Goal: Information Seeking & Learning: Learn about a topic

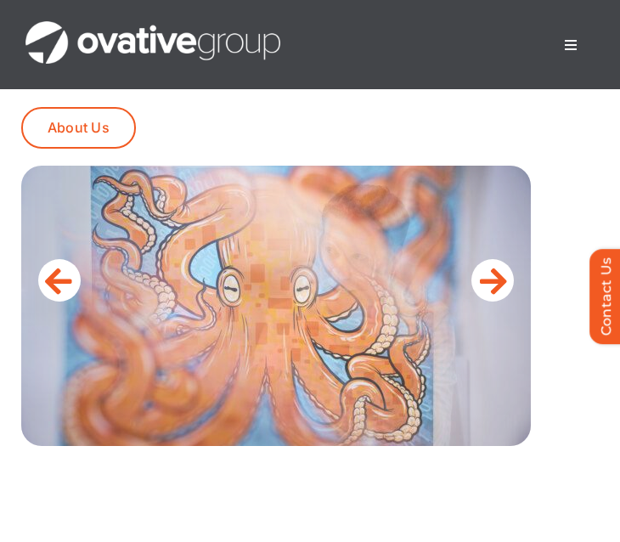
scroll to position [781, 0]
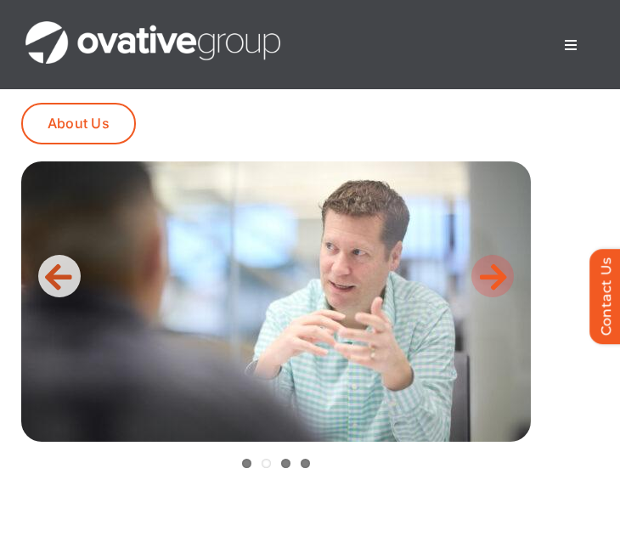
click at [489, 271] on icon at bounding box center [493, 276] width 27 height 34
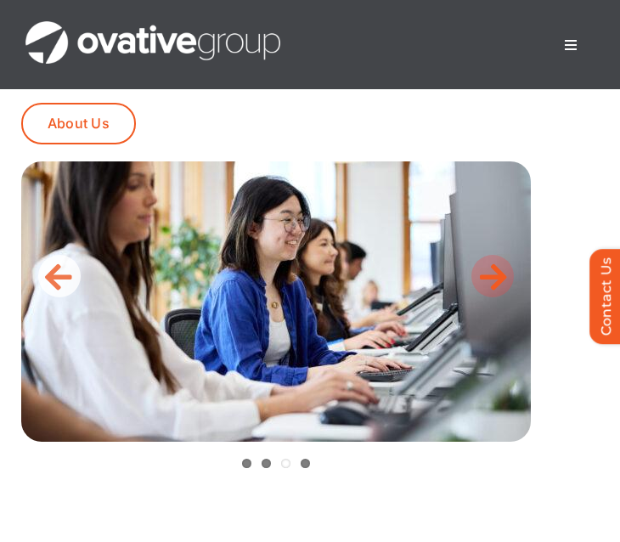
click at [489, 273] on icon at bounding box center [493, 276] width 27 height 34
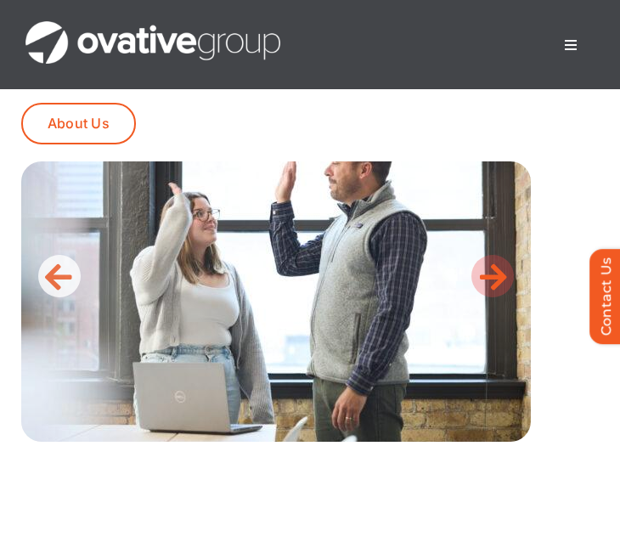
click at [489, 273] on icon at bounding box center [493, 276] width 27 height 34
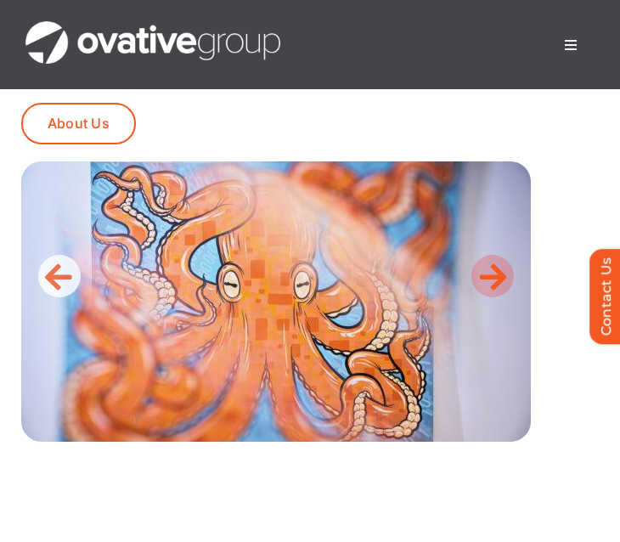
click at [489, 273] on icon at bounding box center [493, 276] width 27 height 34
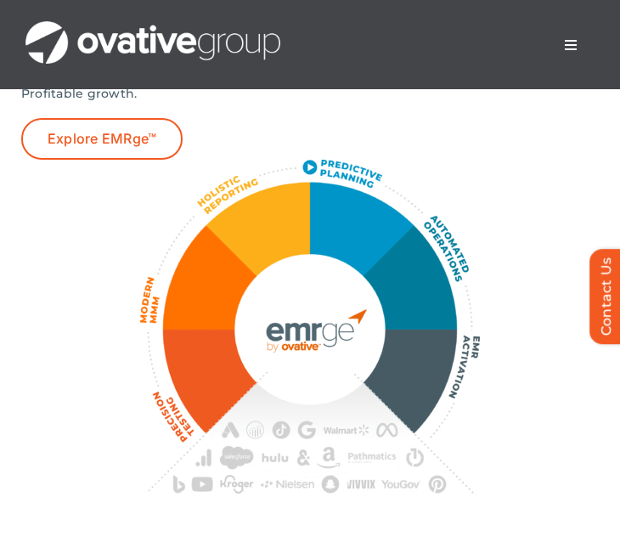
scroll to position [4067, 0]
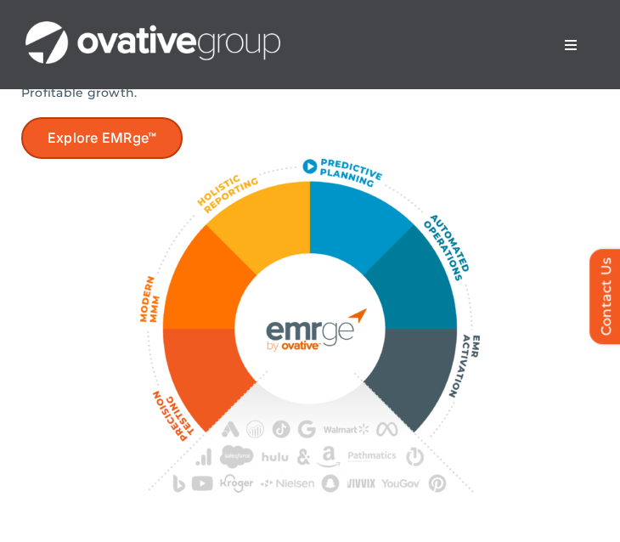
click at [147, 146] on span "Explore EMRge™" at bounding box center [102, 138] width 109 height 16
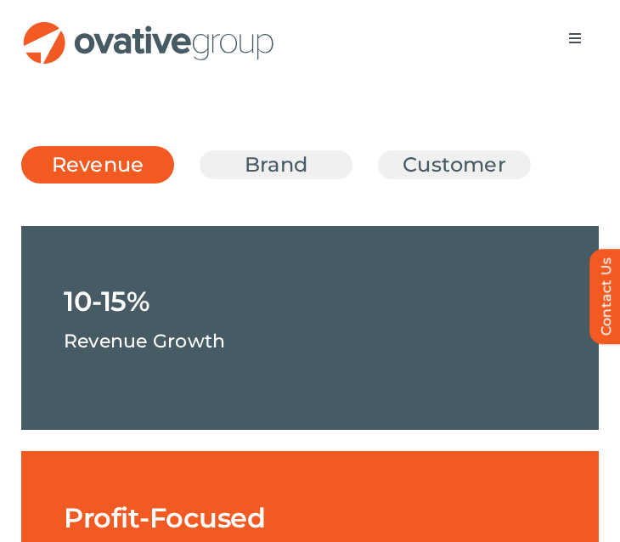
scroll to position [3031, 0]
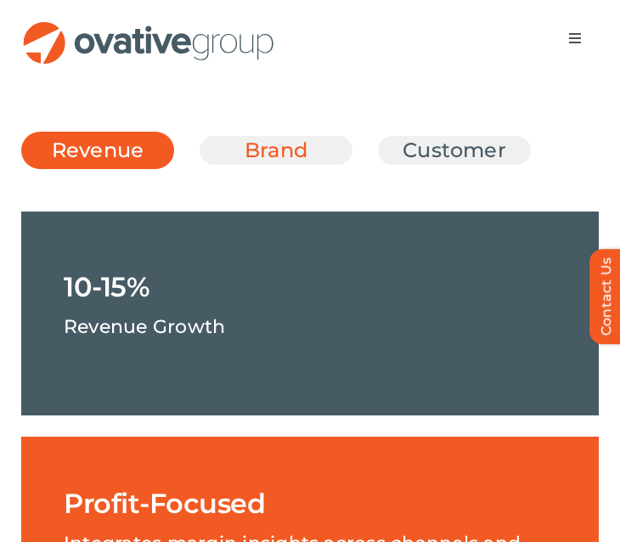
click at [266, 165] on link "Brand" at bounding box center [276, 150] width 110 height 29
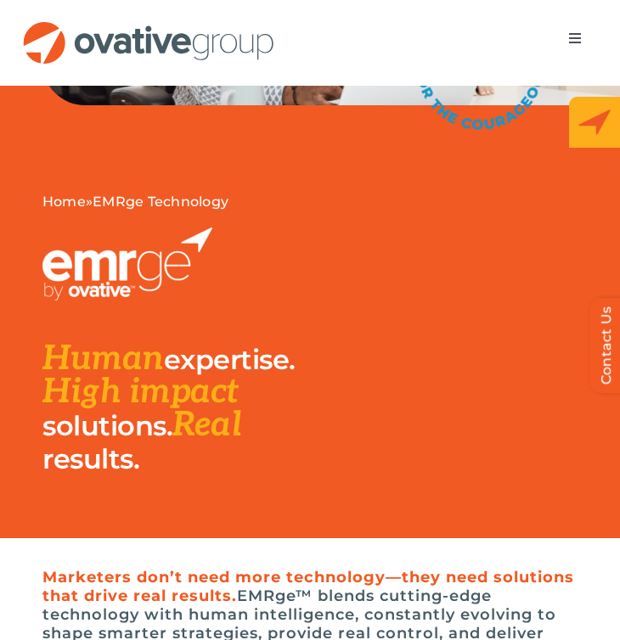
scroll to position [0, 0]
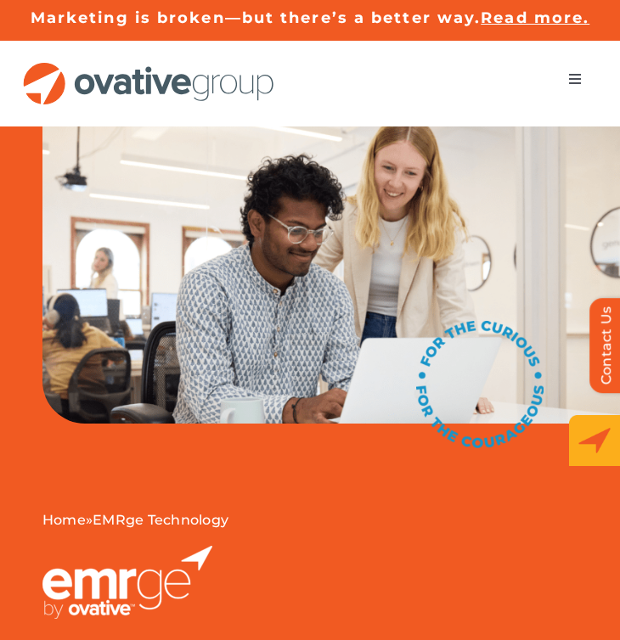
click at [571, 82] on span "Menu" at bounding box center [575, 79] width 14 height 14
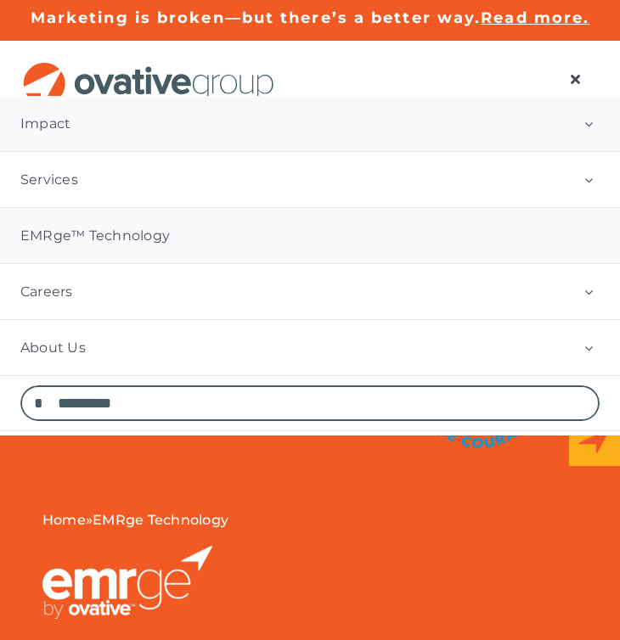
click at [149, 125] on link "Impact" at bounding box center [310, 123] width 620 height 55
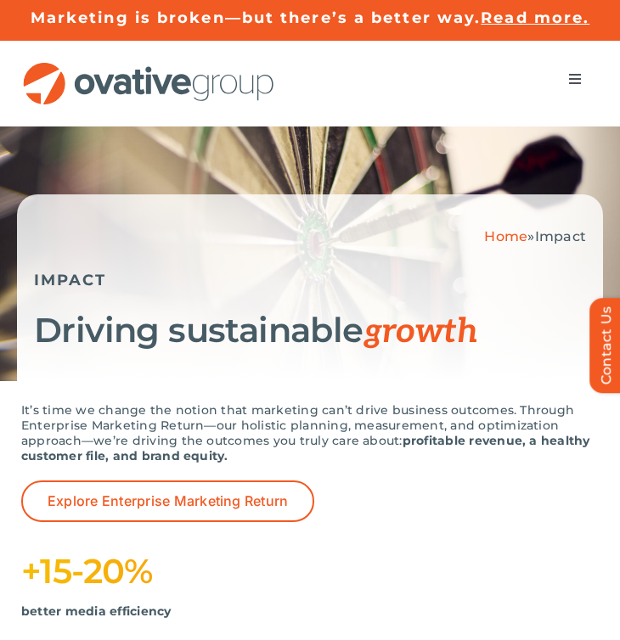
click at [573, 86] on button "Toggle Navigation" at bounding box center [575, 79] width 48 height 34
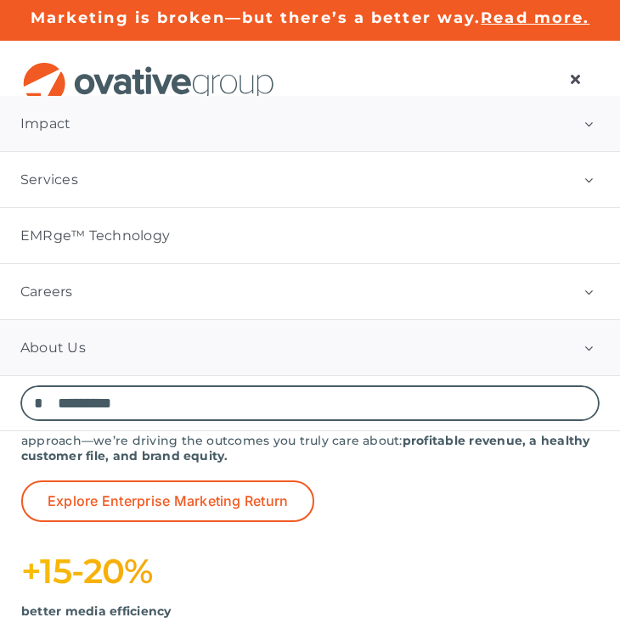
click at [110, 350] on link "About Us" at bounding box center [310, 347] width 620 height 55
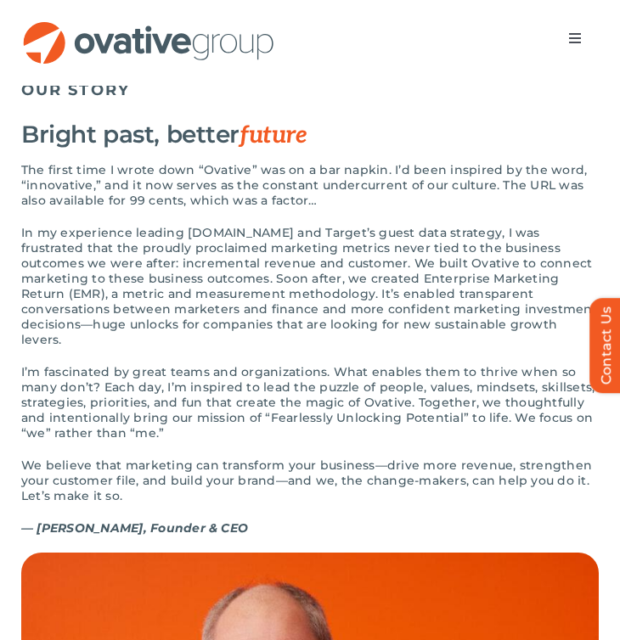
scroll to position [1639, 0]
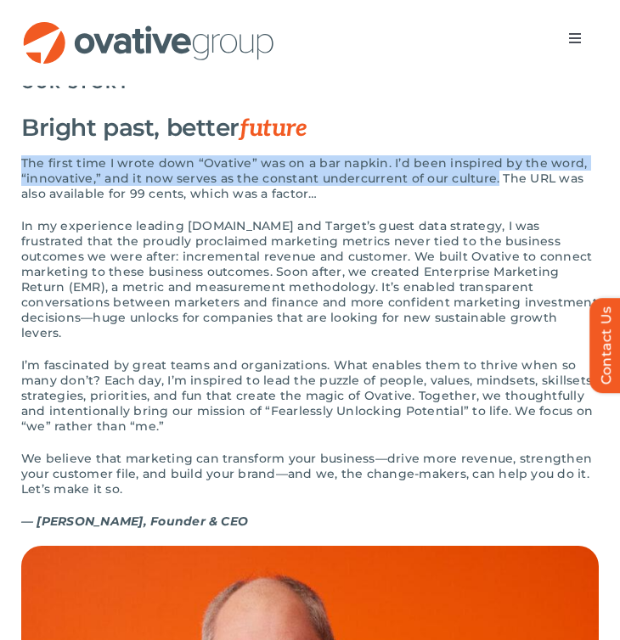
drag, startPoint x: 487, startPoint y: 217, endPoint x: 10, endPoint y: 203, distance: 477.4
copy p "The first time I wrote down “Ovative” was on a bar napkin. I’d been inspired by…"
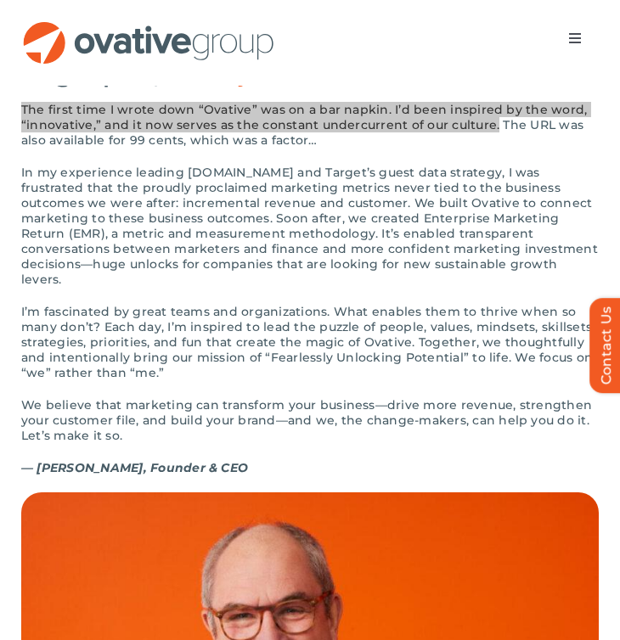
scroll to position [1697, 0]
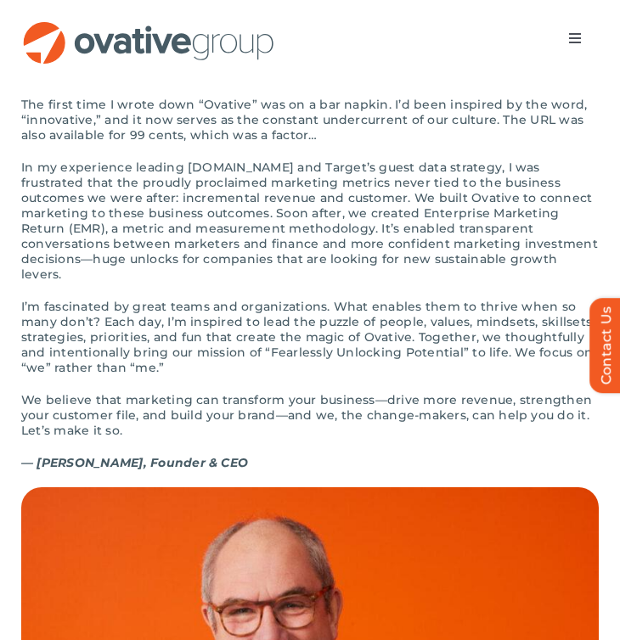
click at [172, 310] on div "The first time I wrote down “Ovative” was on a bar napkin. I’d been inspired by…" at bounding box center [309, 292] width 577 height 391
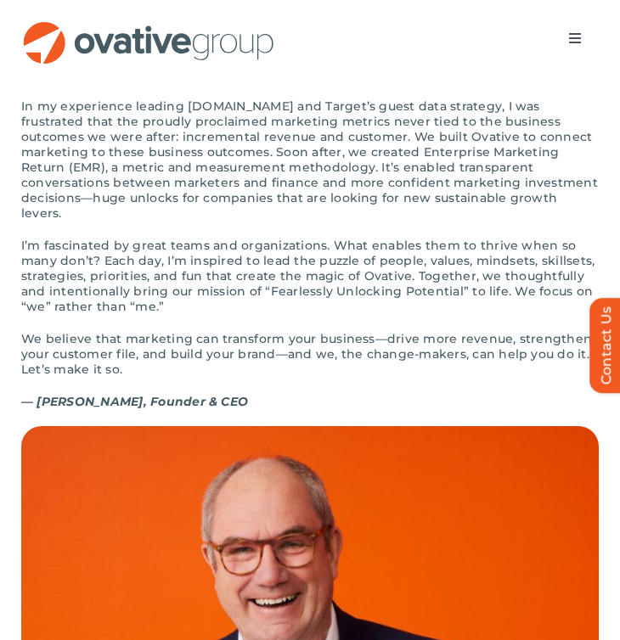
scroll to position [1764, 0]
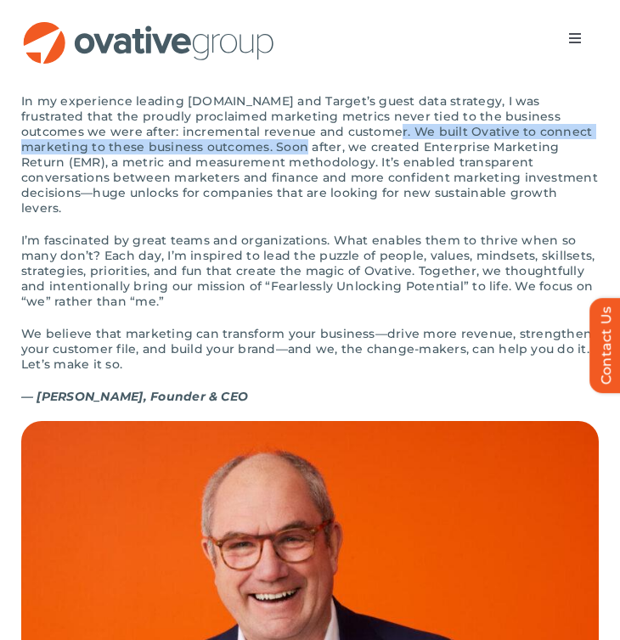
drag, startPoint x: 288, startPoint y: 162, endPoint x: 194, endPoint y: 188, distance: 96.8
click at [194, 188] on p "In my experience leading Target.com and Target’s guest data strategy, I was fru…" at bounding box center [309, 154] width 577 height 122
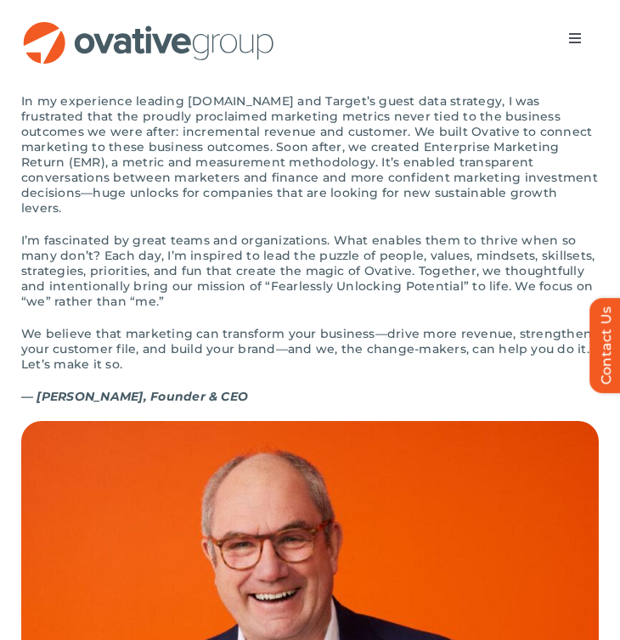
click at [211, 196] on p "In my experience leading Target.com and Target’s guest data strategy, I was fru…" at bounding box center [309, 154] width 577 height 122
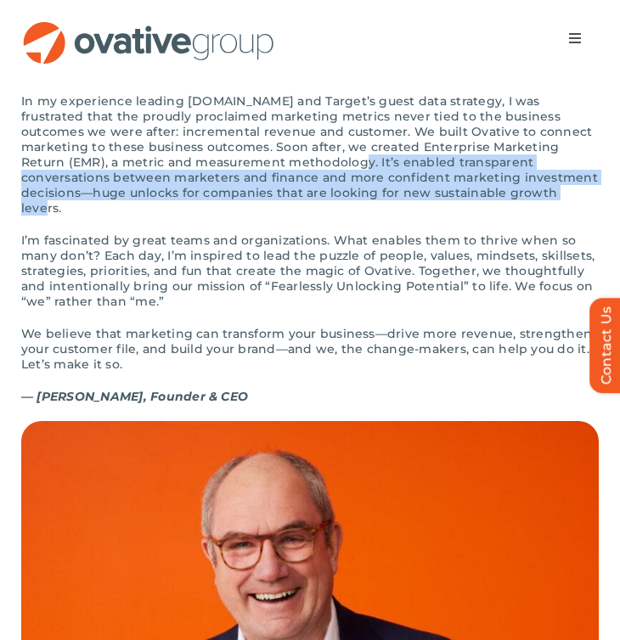
drag, startPoint x: 203, startPoint y: 198, endPoint x: 374, endPoint y: 227, distance: 173.9
click at [374, 216] on p "In my experience leading Target.com and Target’s guest data strategy, I was fru…" at bounding box center [309, 154] width 577 height 122
copy p "It’s enabled transparent conversations between marketers and finance and more c…"
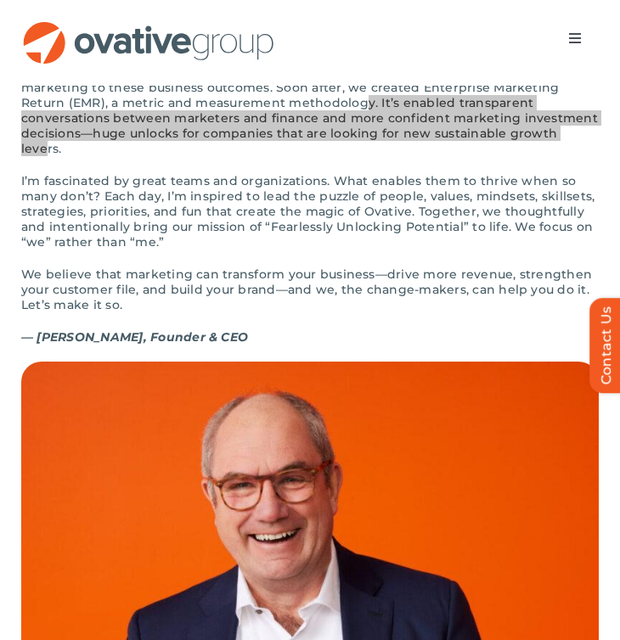
scroll to position [1828, 0]
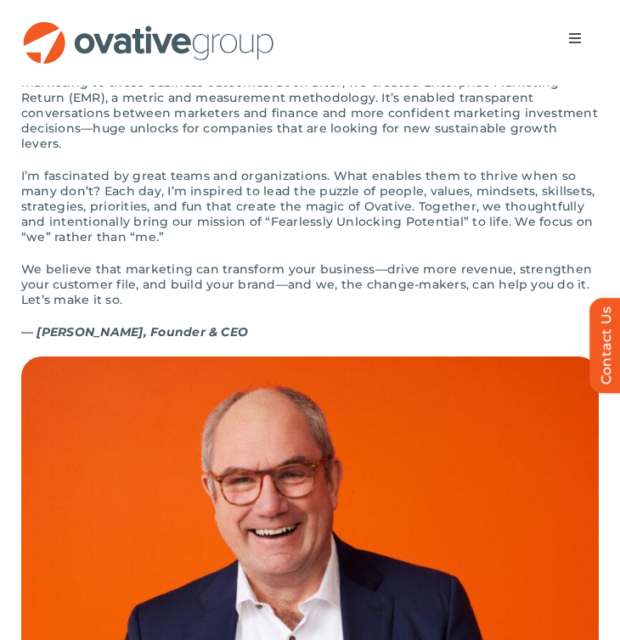
click at [121, 208] on p "I’m fascinated by great teams and organizations. What enables them to thrive wh…" at bounding box center [309, 206] width 577 height 76
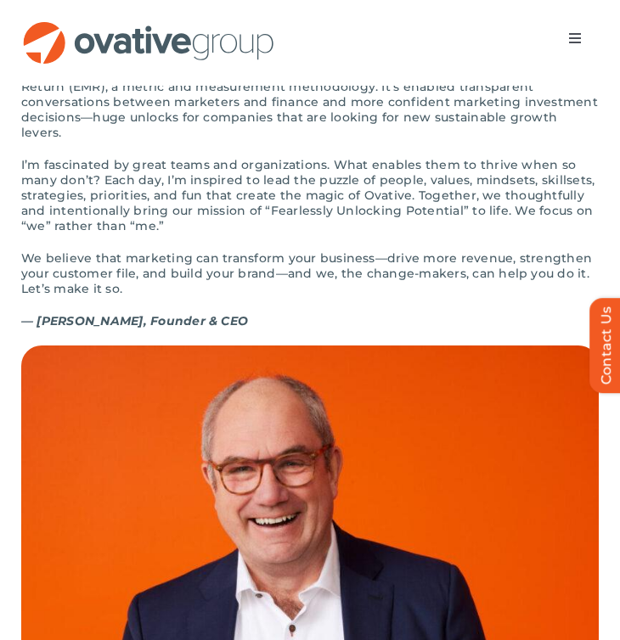
scroll to position [1840, 0]
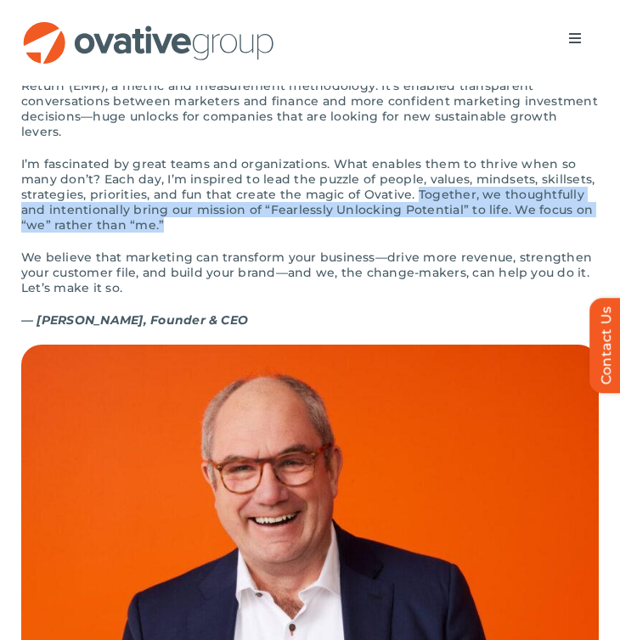
drag, startPoint x: 270, startPoint y: 239, endPoint x: 407, endPoint y: 211, distance: 139.4
click at [407, 211] on p "I’m fascinated by great teams and organizations. What enables them to thrive wh…" at bounding box center [309, 194] width 577 height 76
click at [415, 233] on p "I’m fascinated by great teams and organizations. What enables them to thrive wh…" at bounding box center [309, 194] width 577 height 76
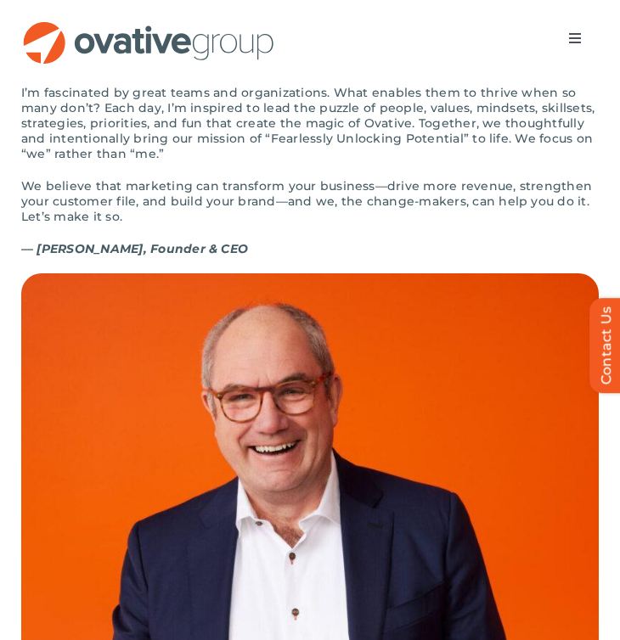
scroll to position [1912, 0]
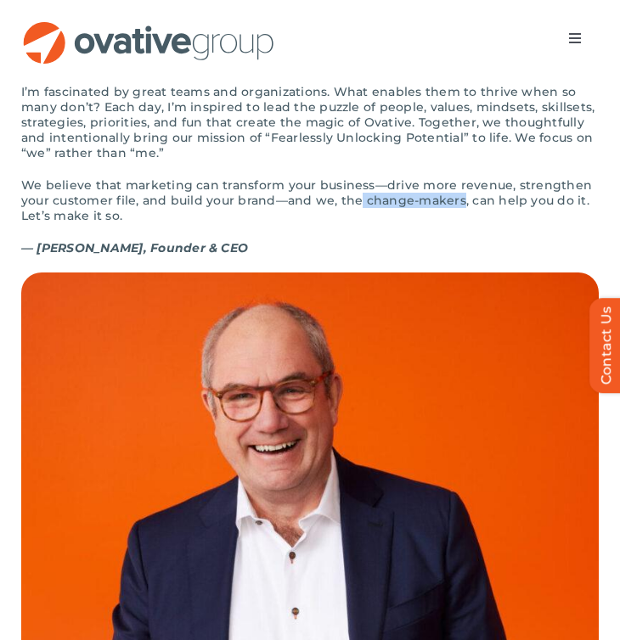
drag, startPoint x: 455, startPoint y: 219, endPoint x: 355, endPoint y: 218, distance: 100.2
click at [356, 219] on p "We believe that marketing can transform your business—drive more revenue, stren…" at bounding box center [309, 200] width 577 height 46
click at [249, 223] on p "We believe that marketing can transform your business—drive more revenue, stren…" at bounding box center [309, 200] width 577 height 46
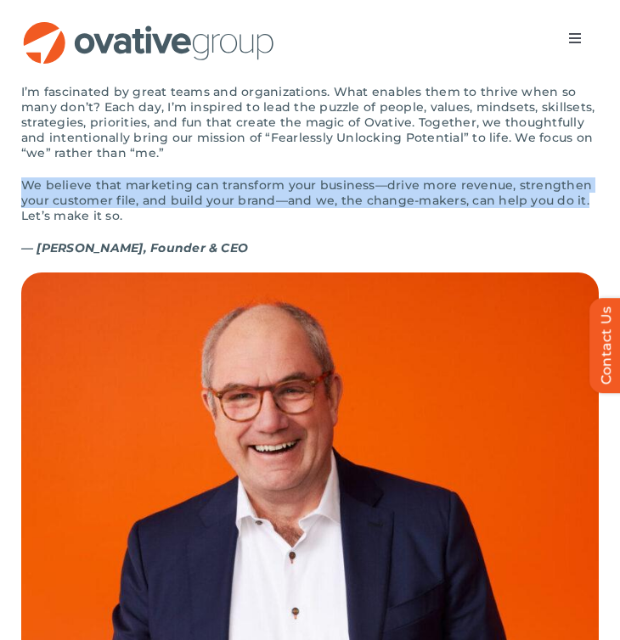
drag, startPoint x: 14, startPoint y: 202, endPoint x: 584, endPoint y: 215, distance: 569.9
click at [584, 215] on div "OUR STORY Bright past, better future The first time I wrote down “Ovative” was …" at bounding box center [310, 426] width 620 height 1310
copy p "We believe that marketing can transform your business—drive more revenue, stren…"
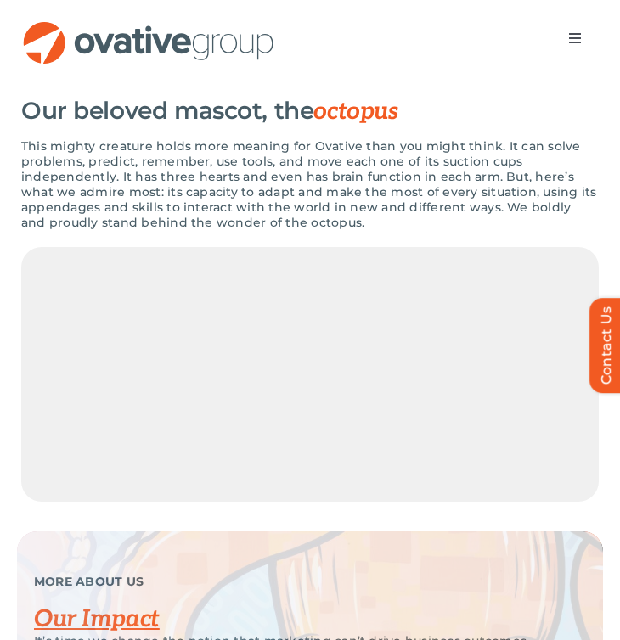
scroll to position [3012, 0]
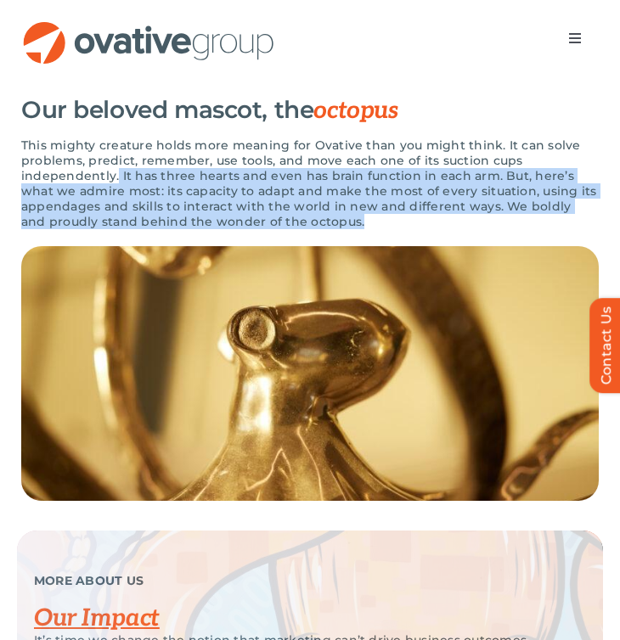
drag, startPoint x: 116, startPoint y: 193, endPoint x: 408, endPoint y: 238, distance: 294.7
click at [408, 229] on p "This mighty creature holds more meaning for Ovative than you might think. It ca…" at bounding box center [309, 184] width 577 height 92
copy p "It has three hearts and even has brain function in each arm. But, here’s what w…"
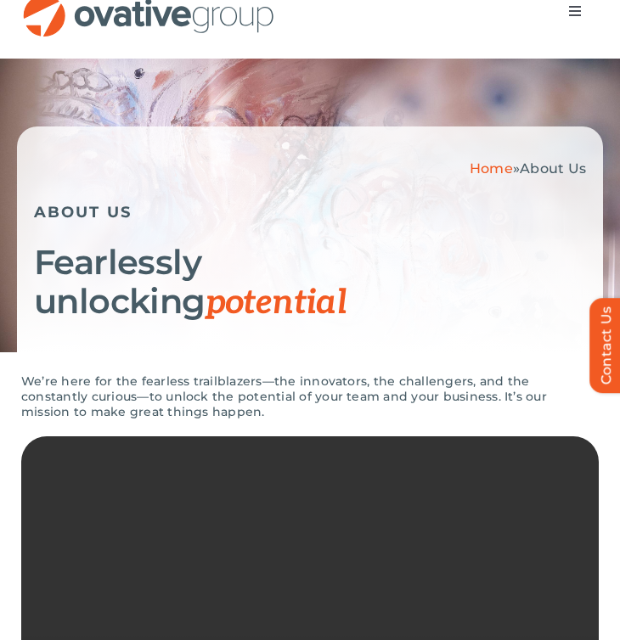
scroll to position [0, 0]
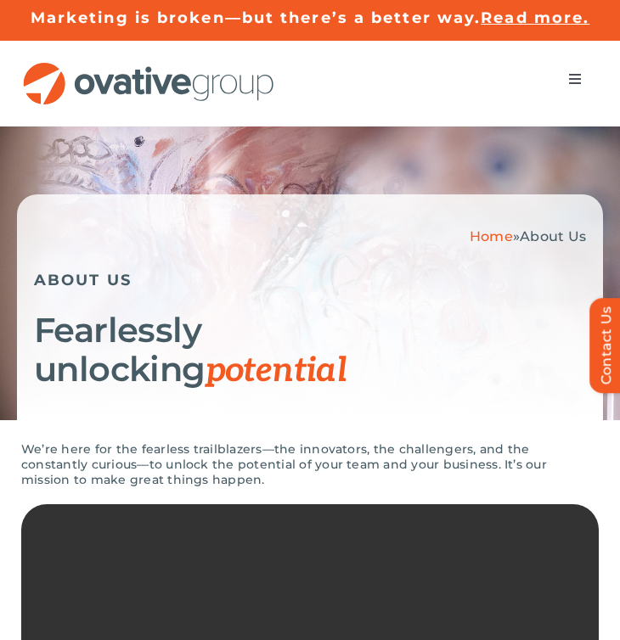
click at [572, 81] on span "Menu" at bounding box center [575, 79] width 14 height 14
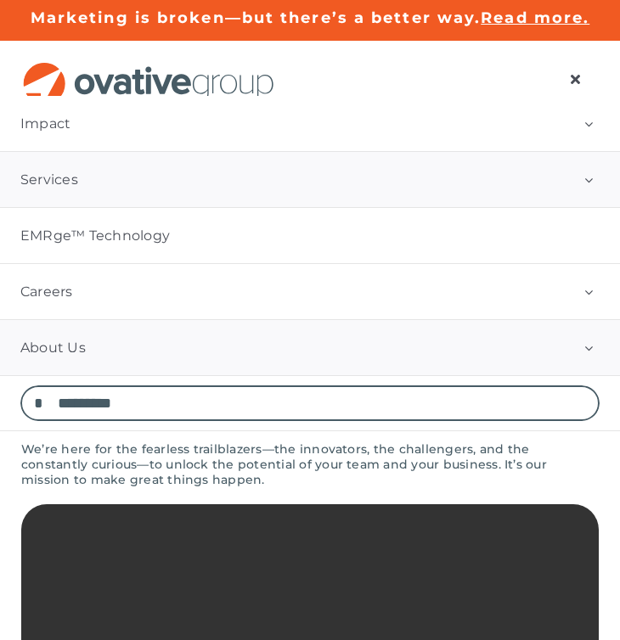
click at [75, 170] on link "Services" at bounding box center [310, 179] width 620 height 55
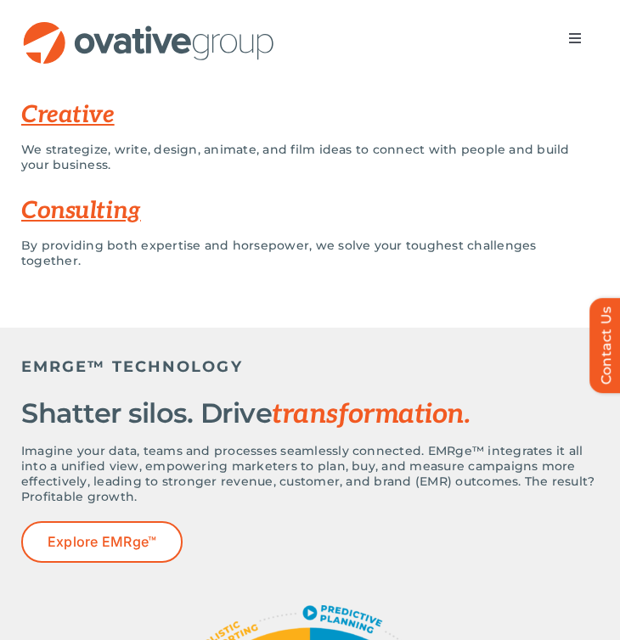
scroll to position [568, 0]
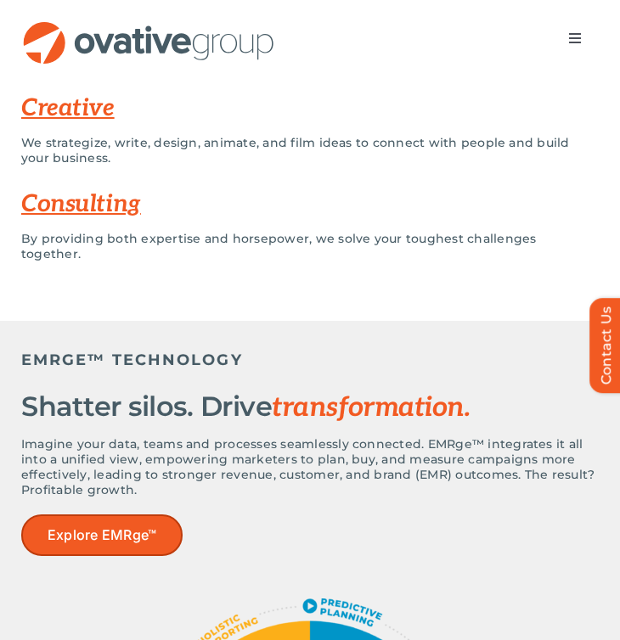
click at [126, 515] on link "Explore EMRge™" at bounding box center [101, 536] width 161 height 42
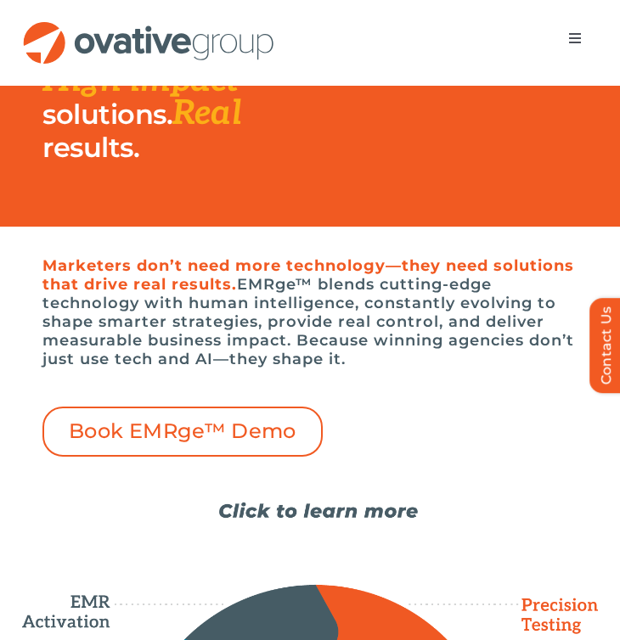
scroll to position [633, 0]
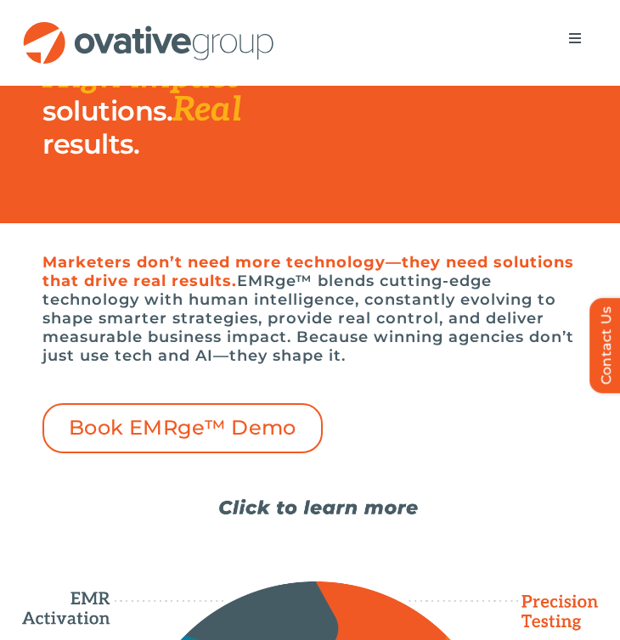
drag, startPoint x: 328, startPoint y: 279, endPoint x: 427, endPoint y: 354, distance: 124.8
click at [427, 354] on h6 "Marketers don’t need more technology—they need solutions that drive real result…" at bounding box center [309, 309] width 535 height 112
copy h6 "blends cutting-edge technology with human intelligence, constantly evolving to …"
click at [248, 336] on h6 "Marketers don’t need more technology—they need solutions that drive real result…" at bounding box center [309, 309] width 535 height 112
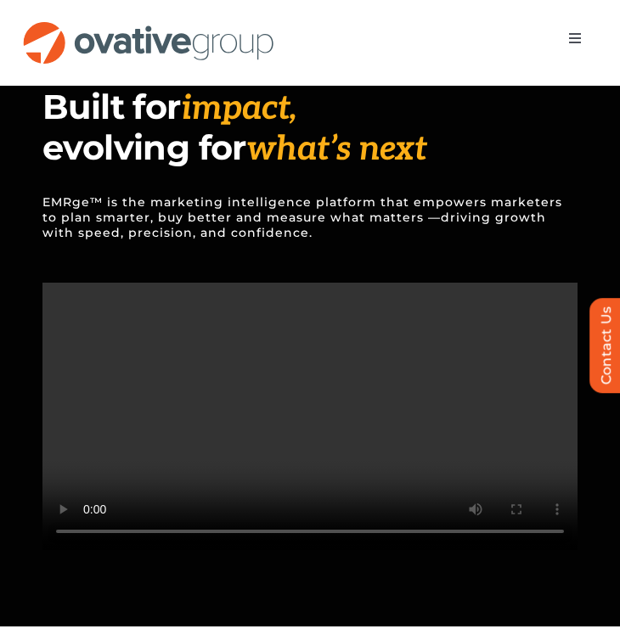
scroll to position [2026, 0]
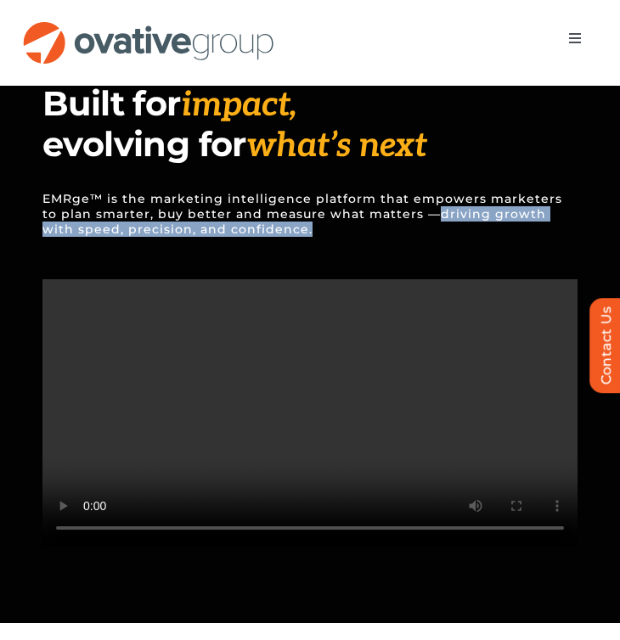
drag, startPoint x: 418, startPoint y: 212, endPoint x: 420, endPoint y: 229, distance: 17.2
click at [420, 229] on p "EMRge™ is the marketing intelligence platform that empowers marketers to plan s…" at bounding box center [309, 214] width 535 height 97
copy p "driving growth with speed, precision, and confidence."
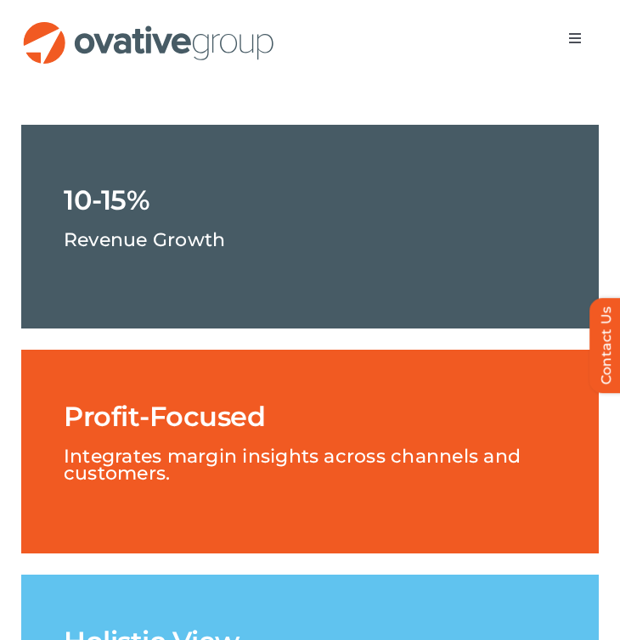
scroll to position [3037, 0]
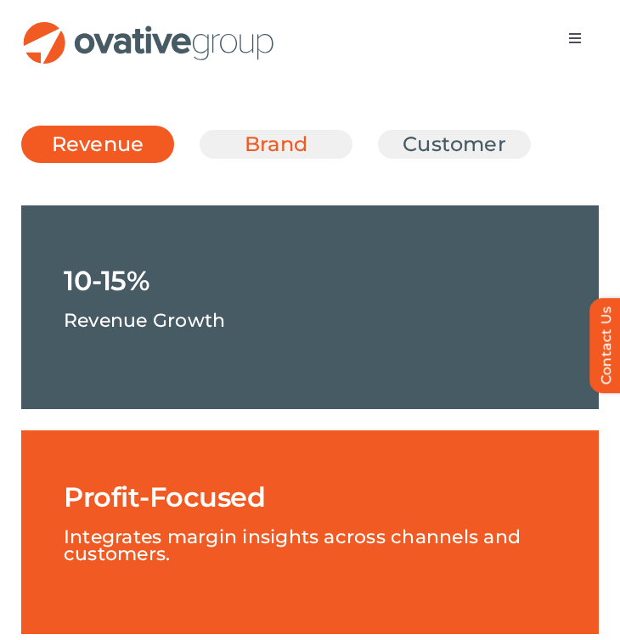
click at [262, 159] on link "Brand" at bounding box center [276, 144] width 110 height 29
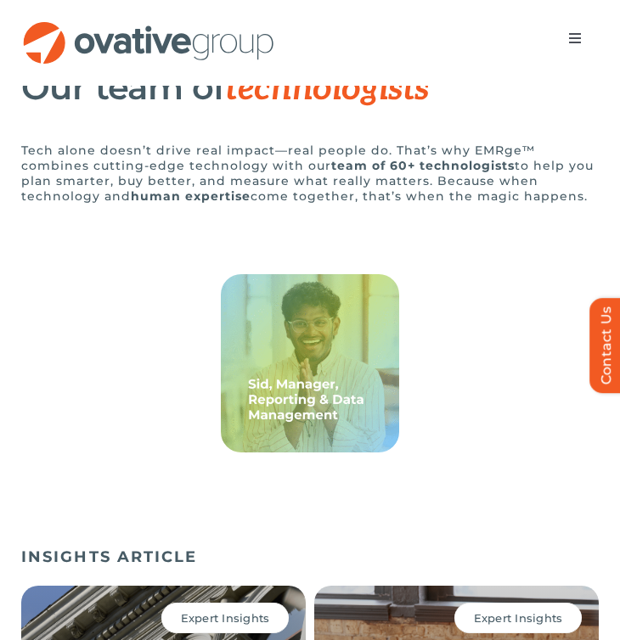
scroll to position [4466, 0]
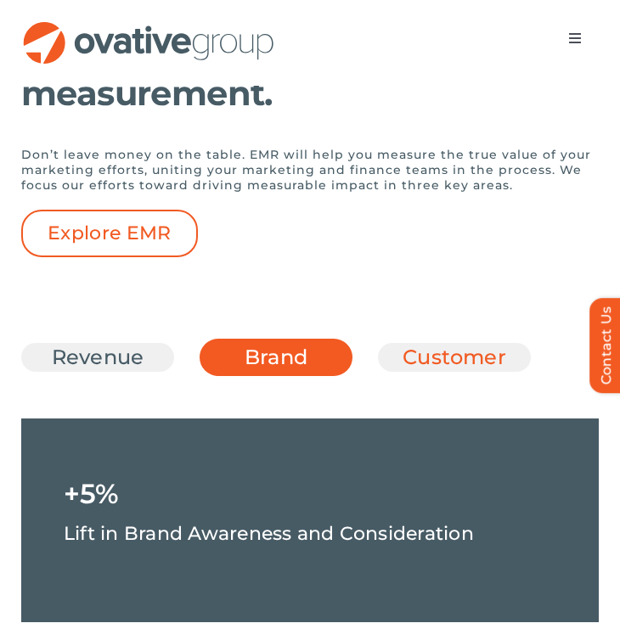
click at [428, 372] on link "Customer" at bounding box center [454, 357] width 110 height 29
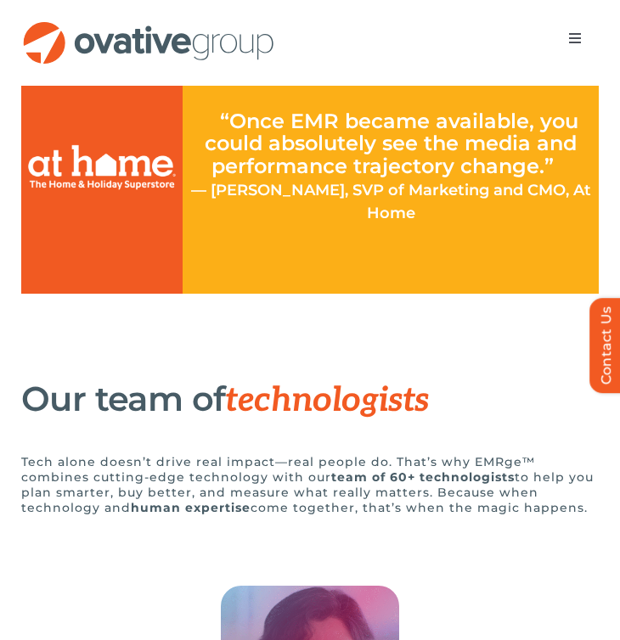
scroll to position [3275, 0]
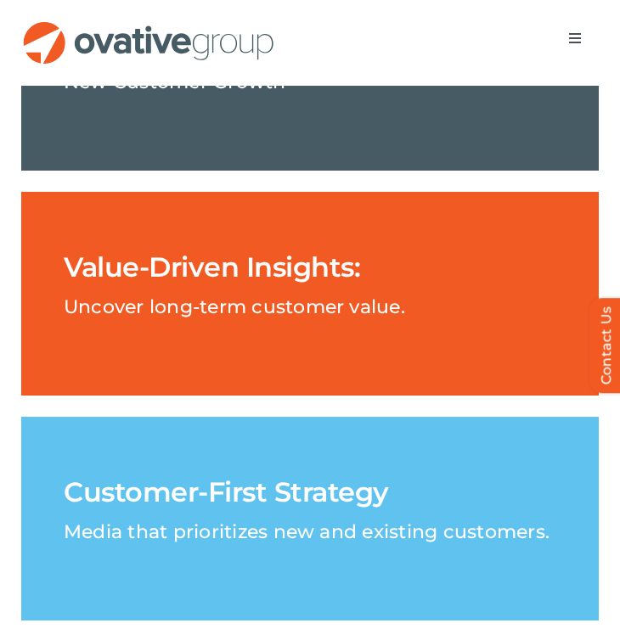
click at [574, 41] on span "Menu" at bounding box center [575, 38] width 14 height 14
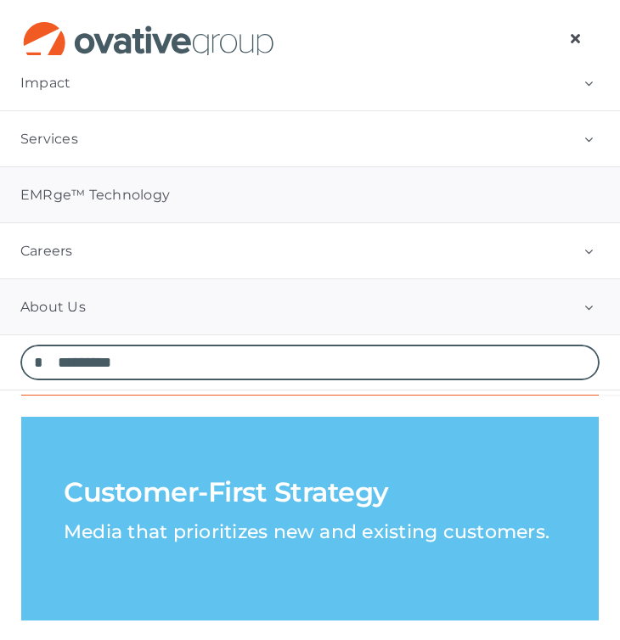
click at [69, 309] on span "About Us" at bounding box center [52, 307] width 65 height 17
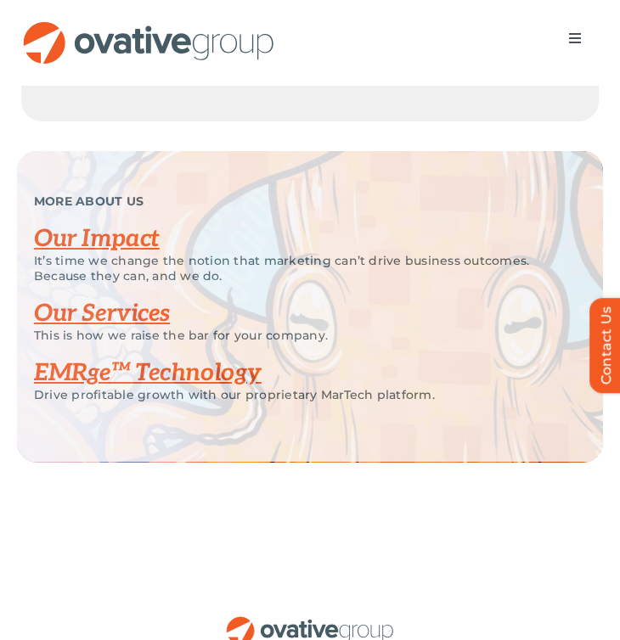
scroll to position [3397, 0]
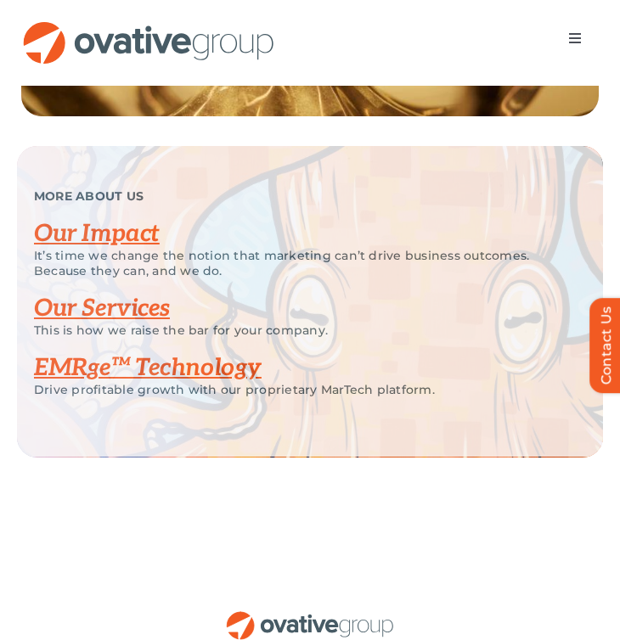
click at [115, 323] on link "Our Services" at bounding box center [102, 309] width 136 height 28
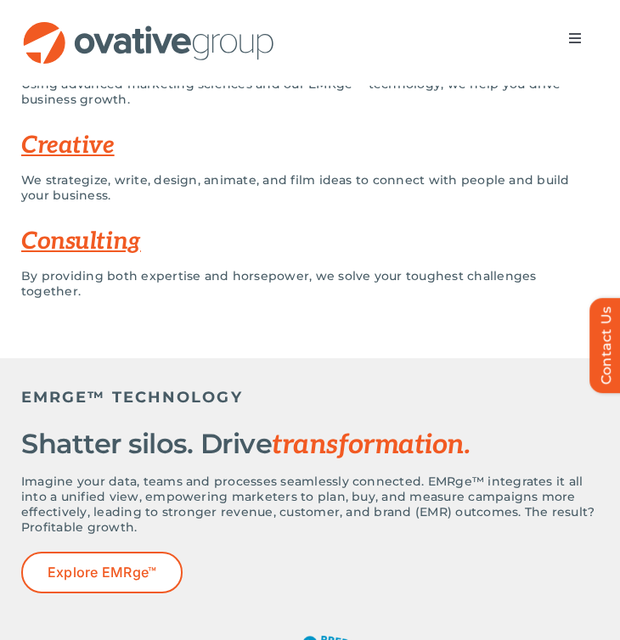
scroll to position [245, 0]
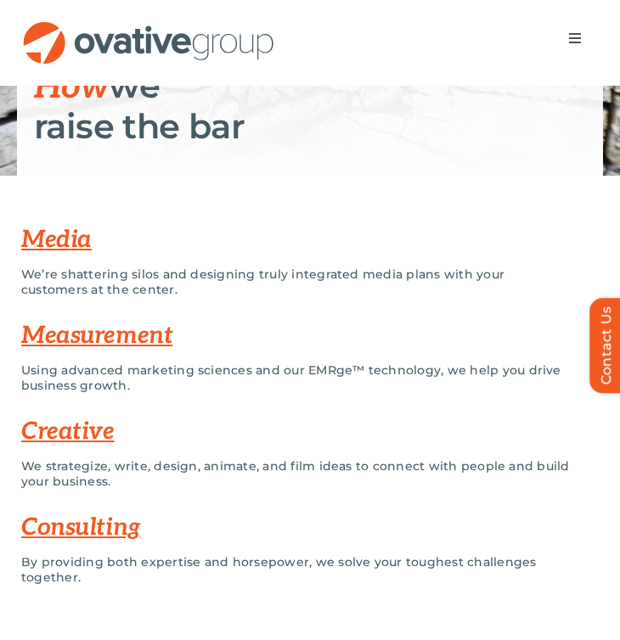
click at [577, 42] on span "Menu" at bounding box center [575, 38] width 14 height 14
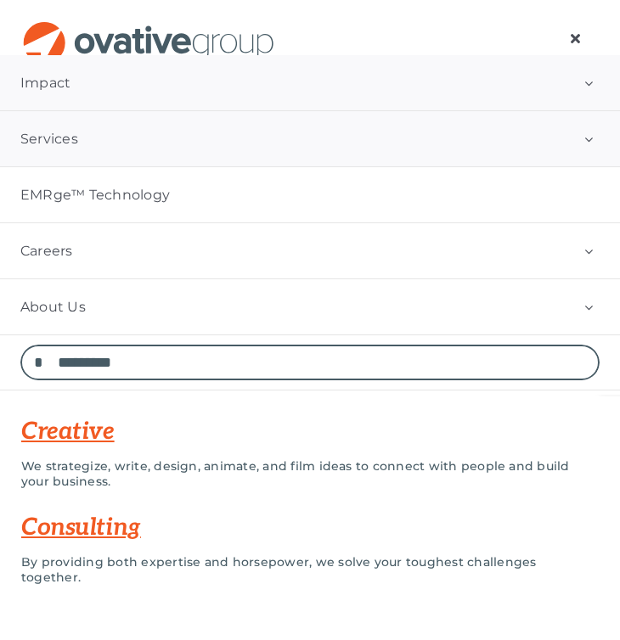
click at [95, 91] on link "Impact" at bounding box center [310, 82] width 620 height 55
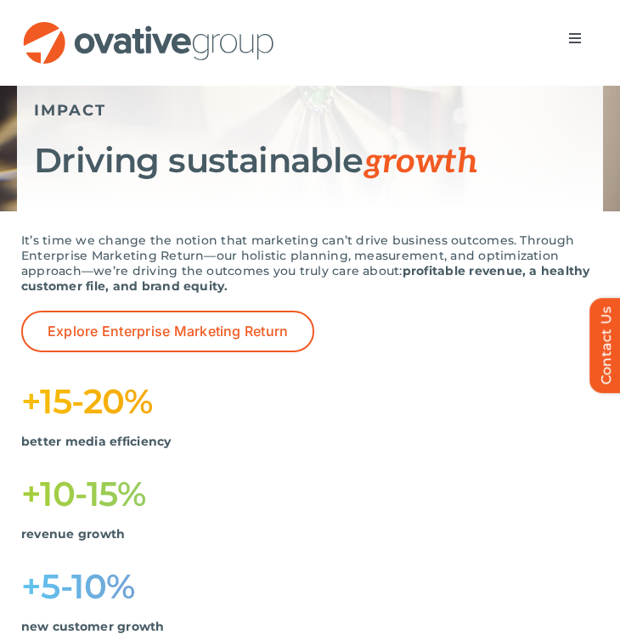
scroll to position [169, 0]
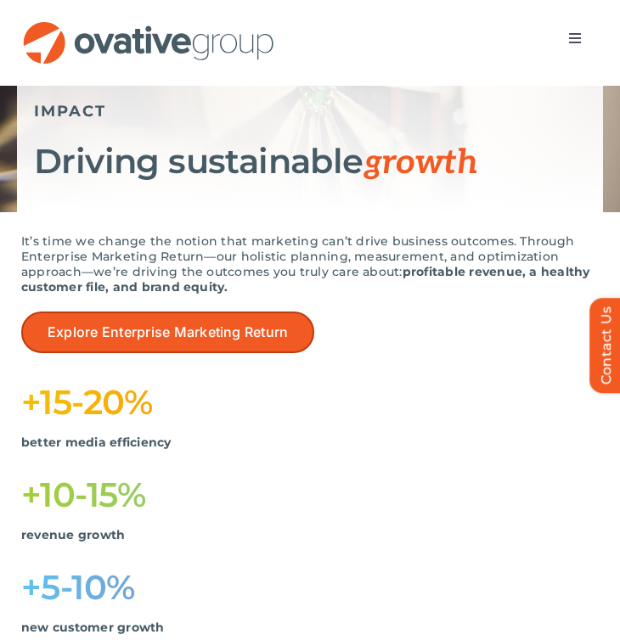
click at [138, 330] on span "Explore Enterprise Marketing Return" at bounding box center [168, 332] width 240 height 16
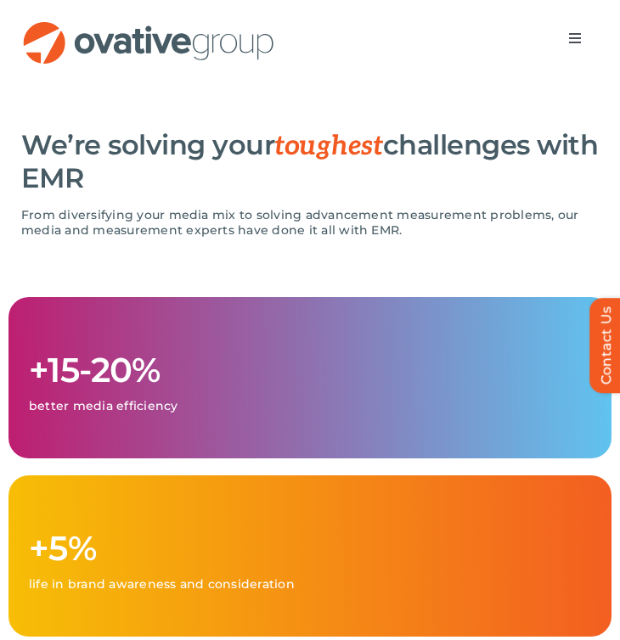
scroll to position [1670, 0]
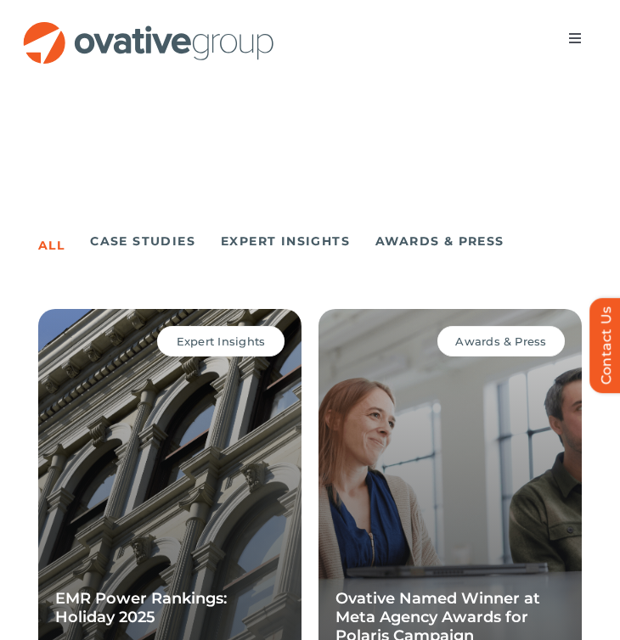
scroll to position [1335, 0]
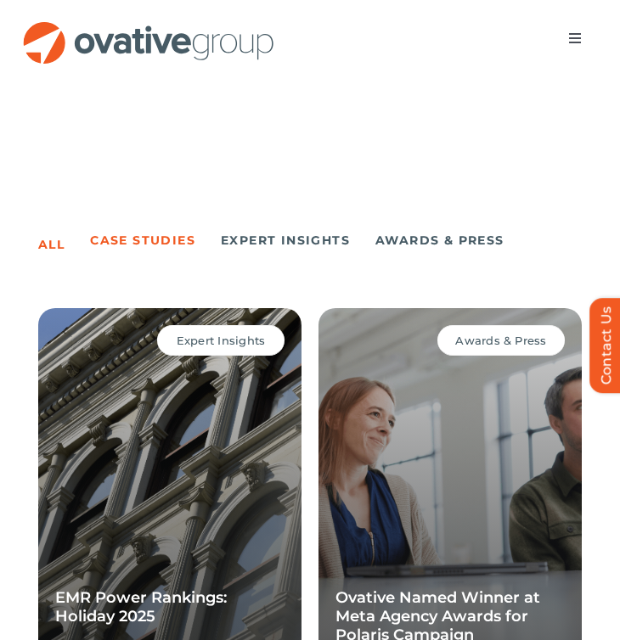
click at [158, 241] on link "Case Studies" at bounding box center [142, 240] width 105 height 24
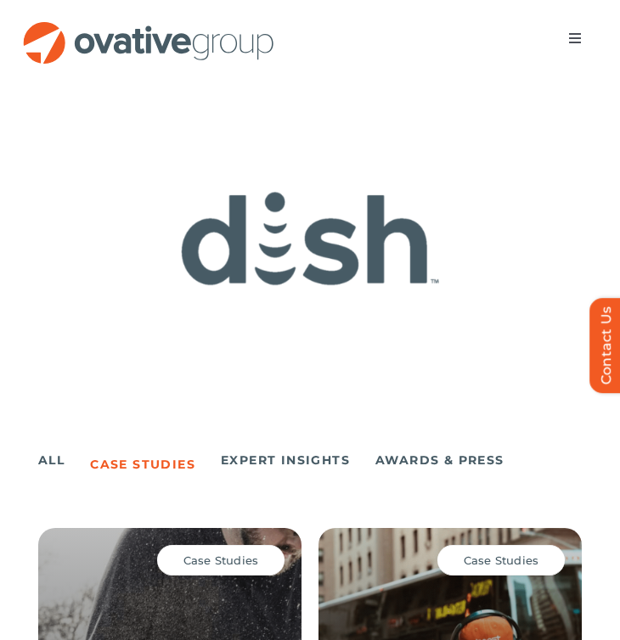
scroll to position [1076, 0]
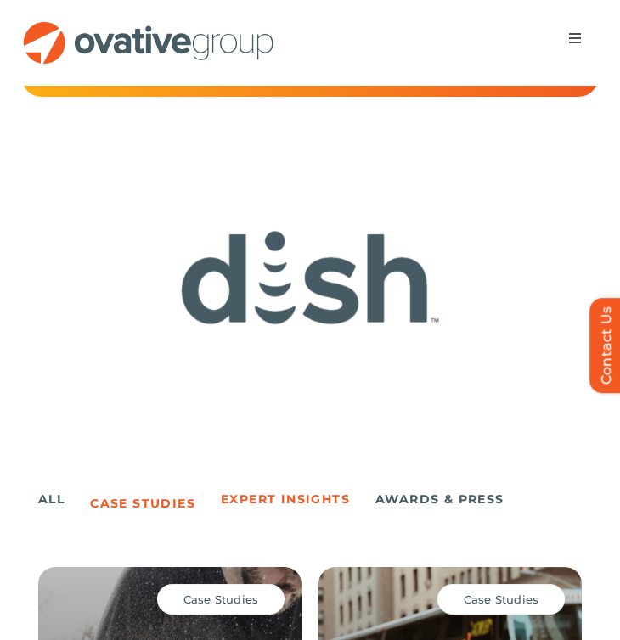
click at [262, 490] on link "Expert Insights" at bounding box center [285, 499] width 129 height 24
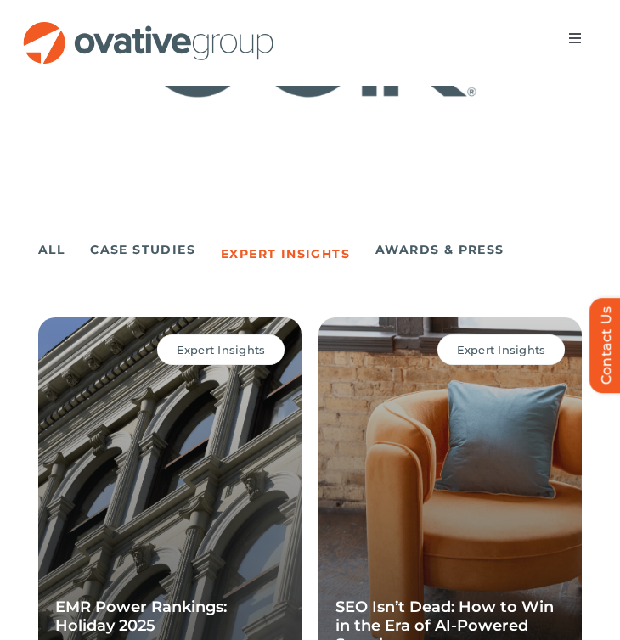
scroll to position [1283, 0]
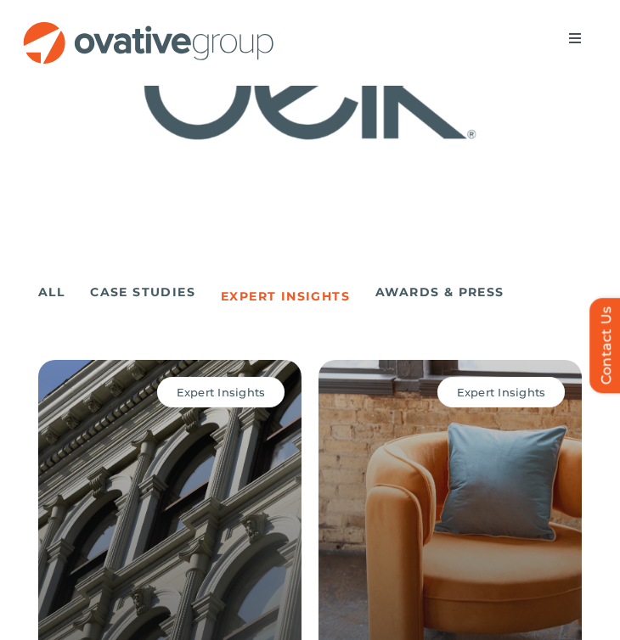
click at [395, 286] on link "Awards & Press" at bounding box center [439, 292] width 129 height 24
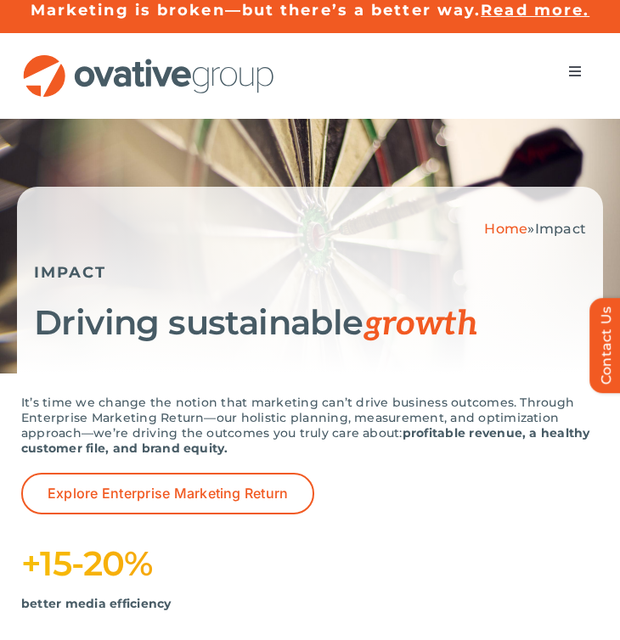
scroll to position [0, 0]
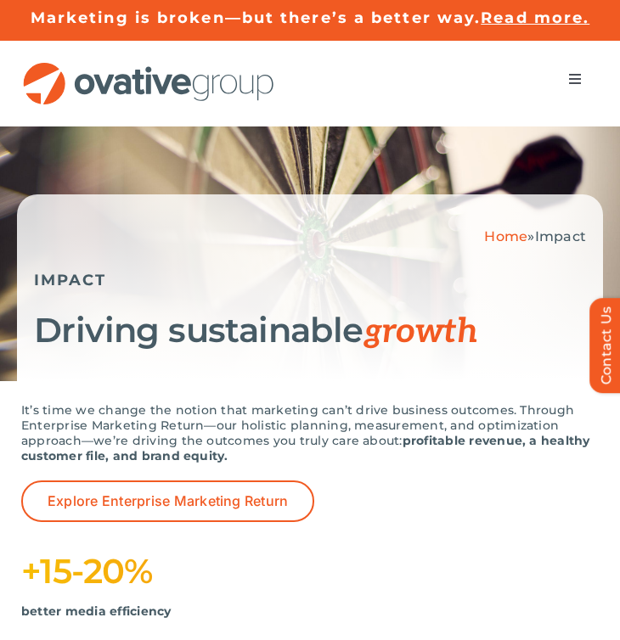
click at [574, 87] on button "Toggle Navigation" at bounding box center [575, 79] width 48 height 34
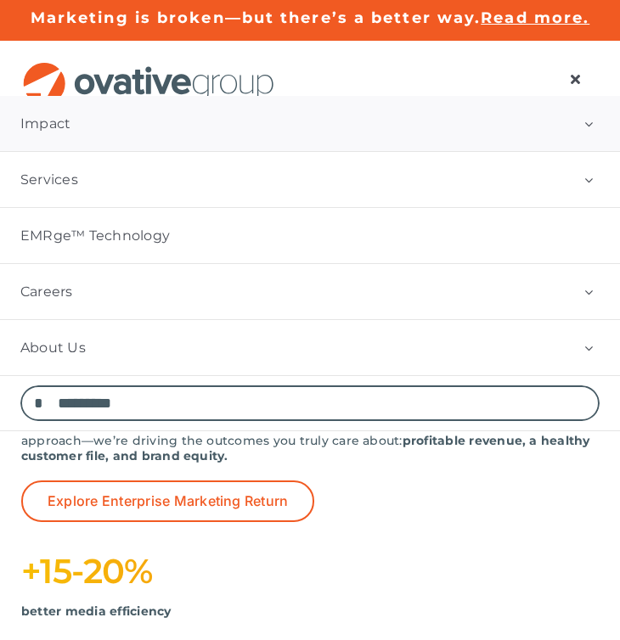
click at [356, 138] on link "Impact" at bounding box center [310, 123] width 620 height 55
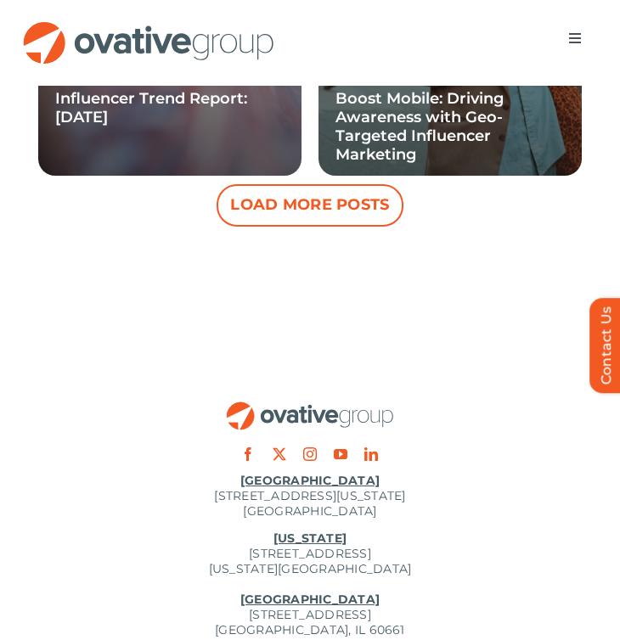
scroll to position [2740, 0]
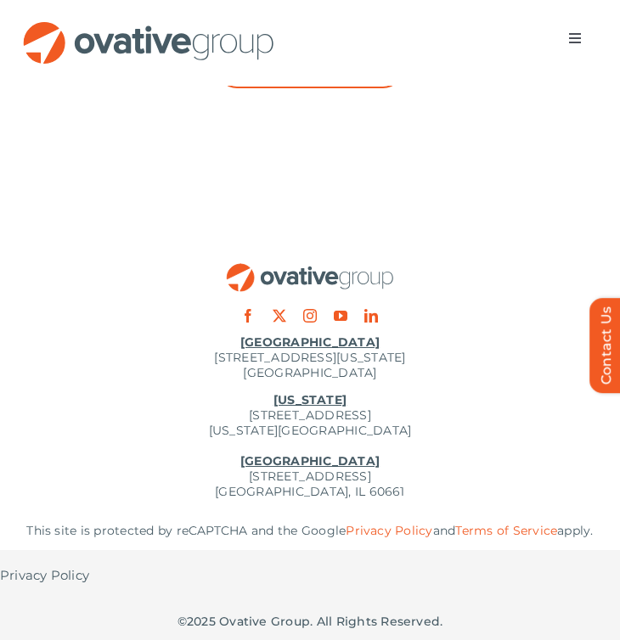
click at [179, 45] on img "OG_Full_horizontal_RGB" at bounding box center [148, 42] width 255 height 43
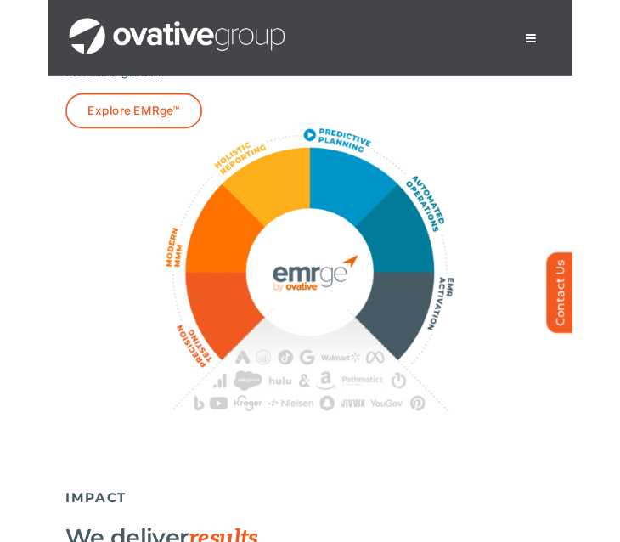
scroll to position [4076, 0]
